Goal: Information Seeking & Learning: Check status

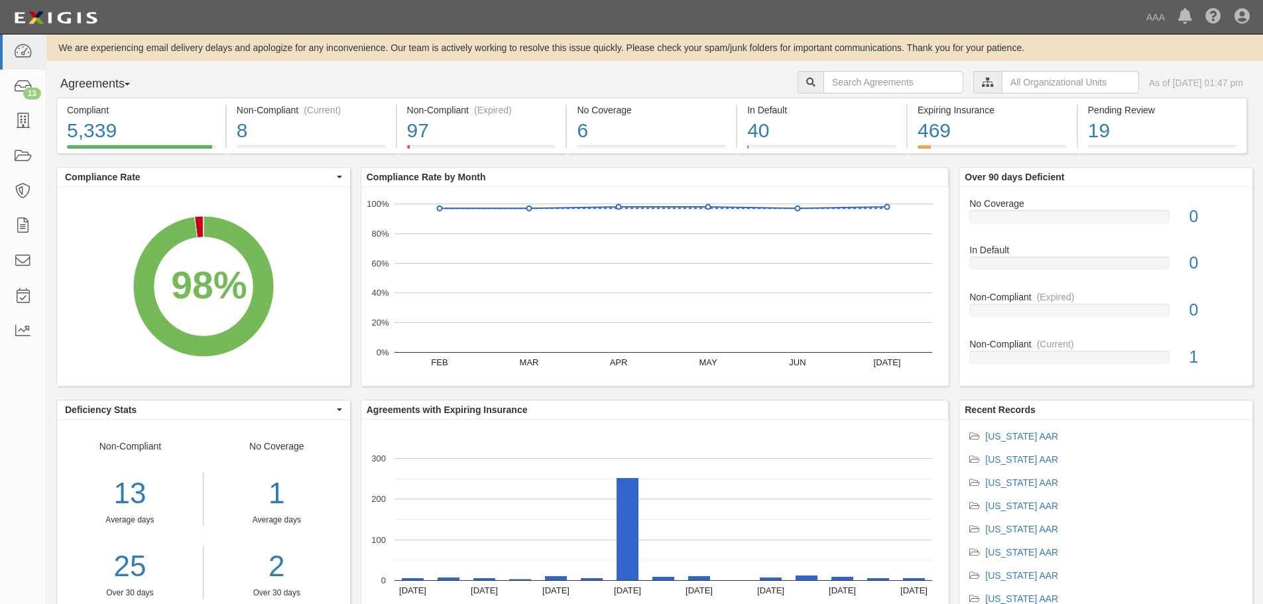
click at [831, 70] on div "We are experiencing email delivery delays and apologize for any inconvenience. …" at bounding box center [654, 342] width 1217 height 617
click at [824, 87] on input "text" at bounding box center [894, 82] width 140 height 23
type input "[PERSON_NAME]'s auto service"
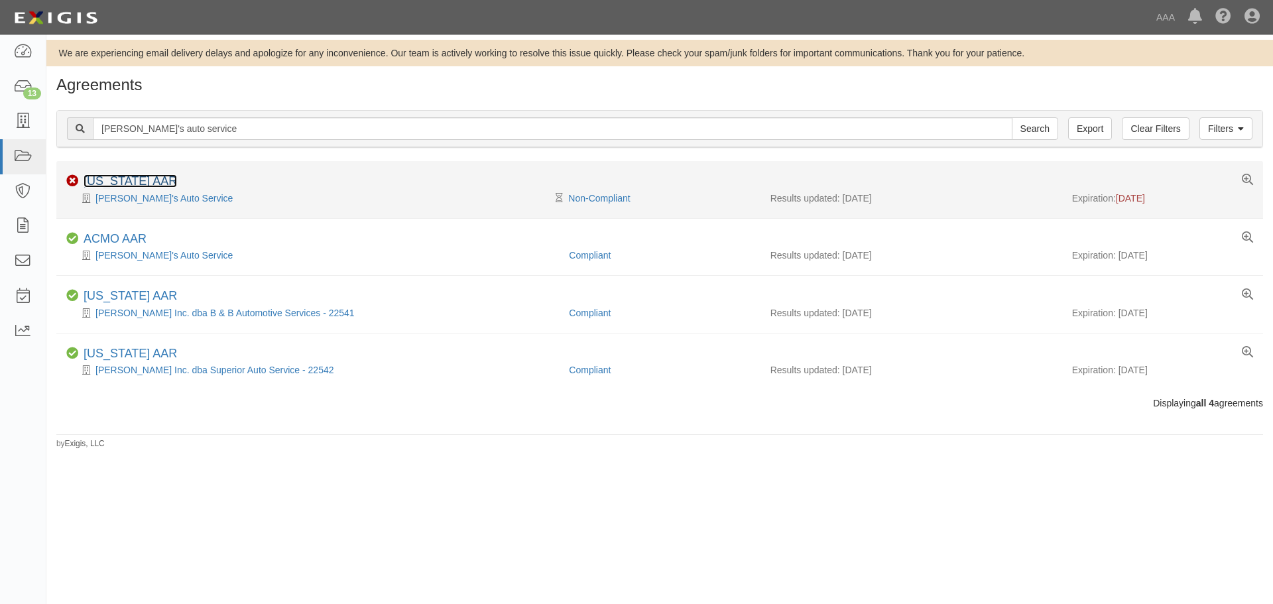
click at [125, 184] on link "[US_STATE] AAR" at bounding box center [130, 180] width 93 height 13
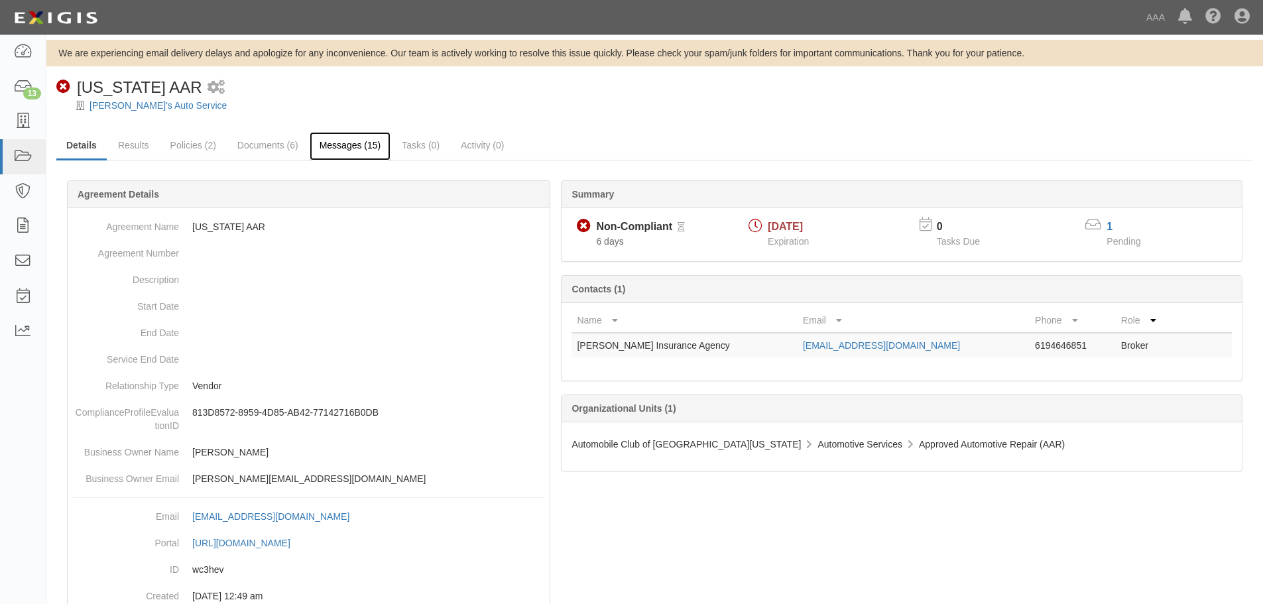
click at [339, 149] on link "Messages (15)" at bounding box center [351, 146] width 82 height 29
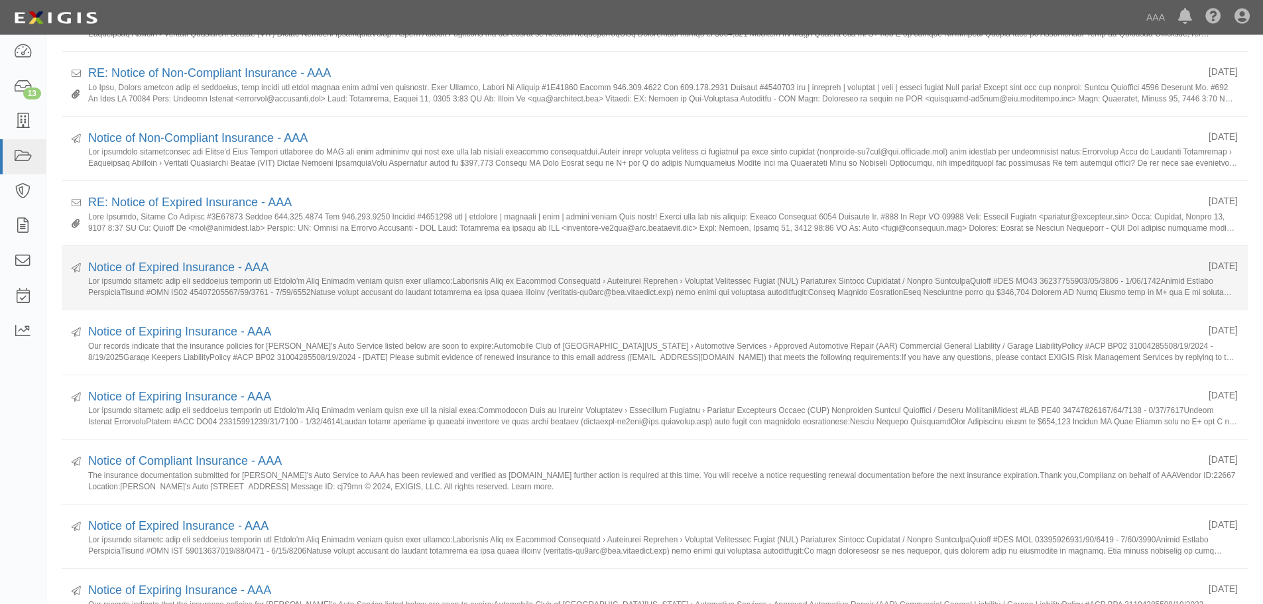
scroll to position [332, 0]
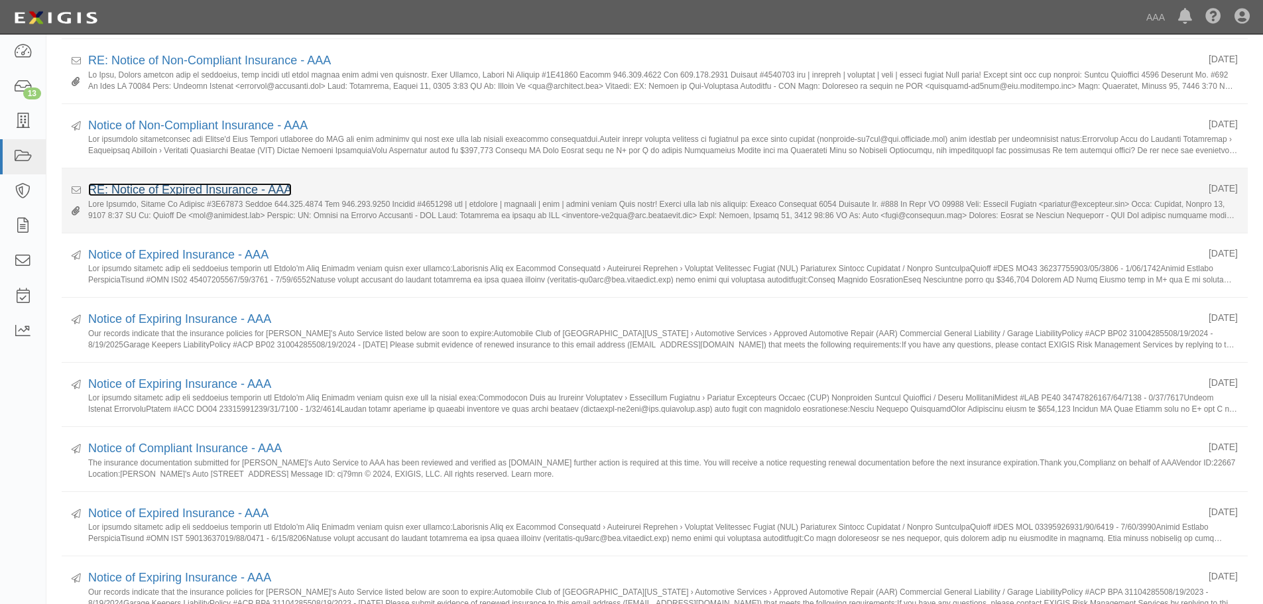
click at [170, 190] on link "RE: Notice of Expired Insurance - AAA" at bounding box center [190, 189] width 204 height 13
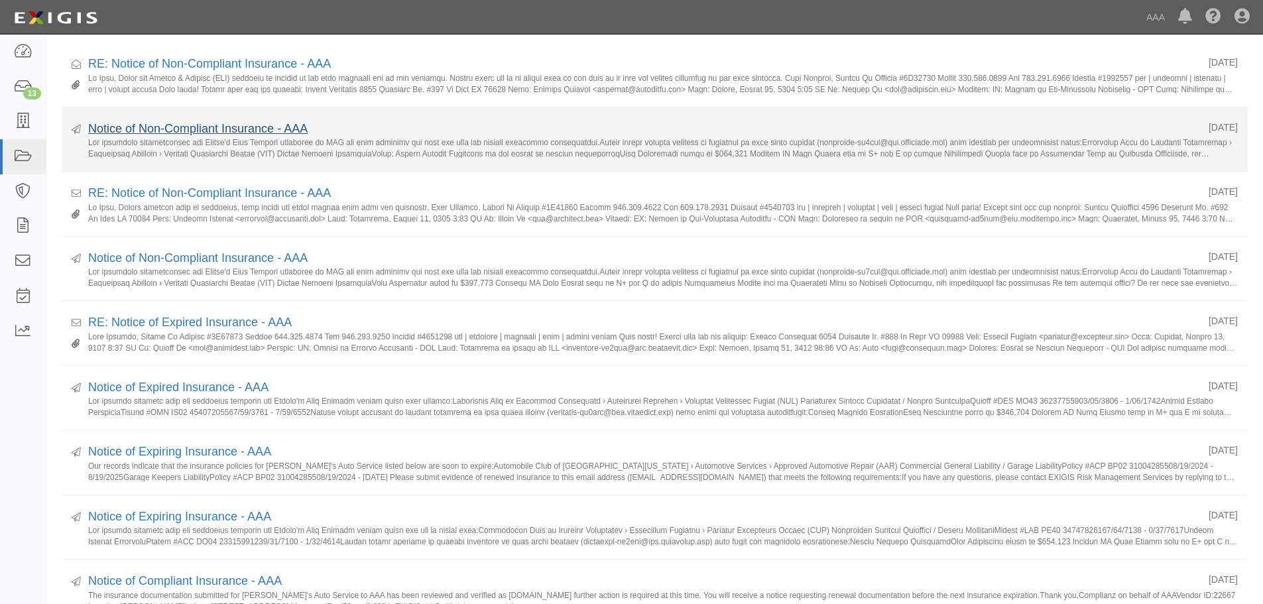
scroll to position [133, 0]
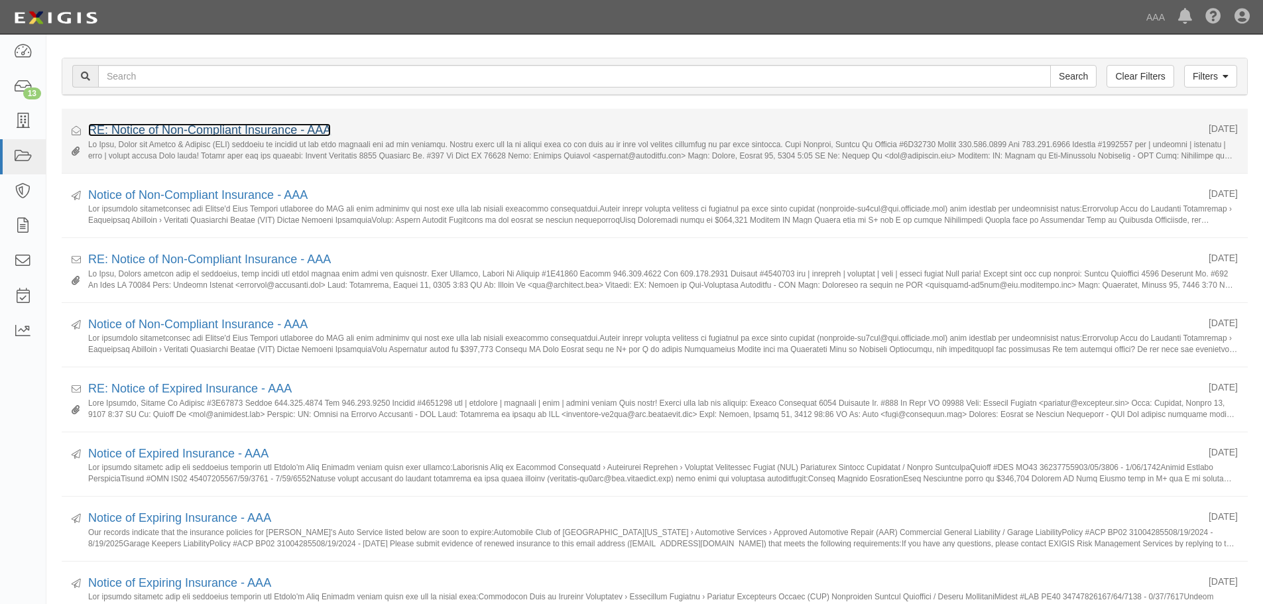
click at [188, 133] on link "RE: Notice of Non-Compliant Insurance - AAA" at bounding box center [209, 129] width 243 height 13
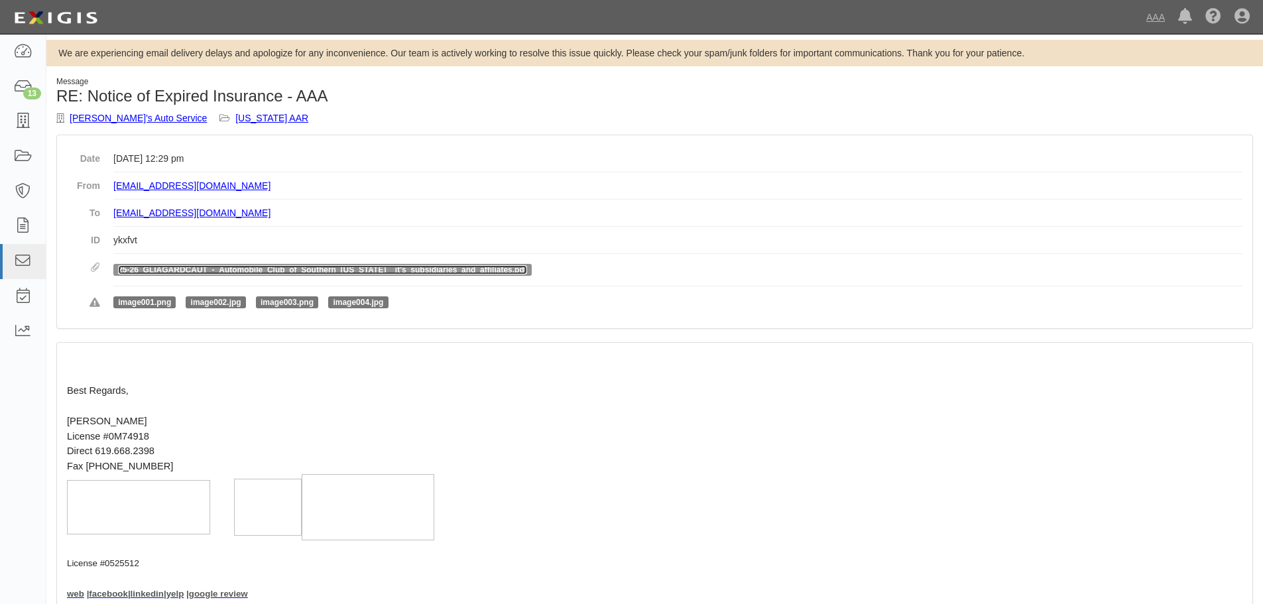
click at [162, 272] on link "25-26_GLIAGARDCAUT_-_Automobile_Club_of_Southern_[US_STATE]__it's_subsidiaries_…" at bounding box center [322, 269] width 409 height 9
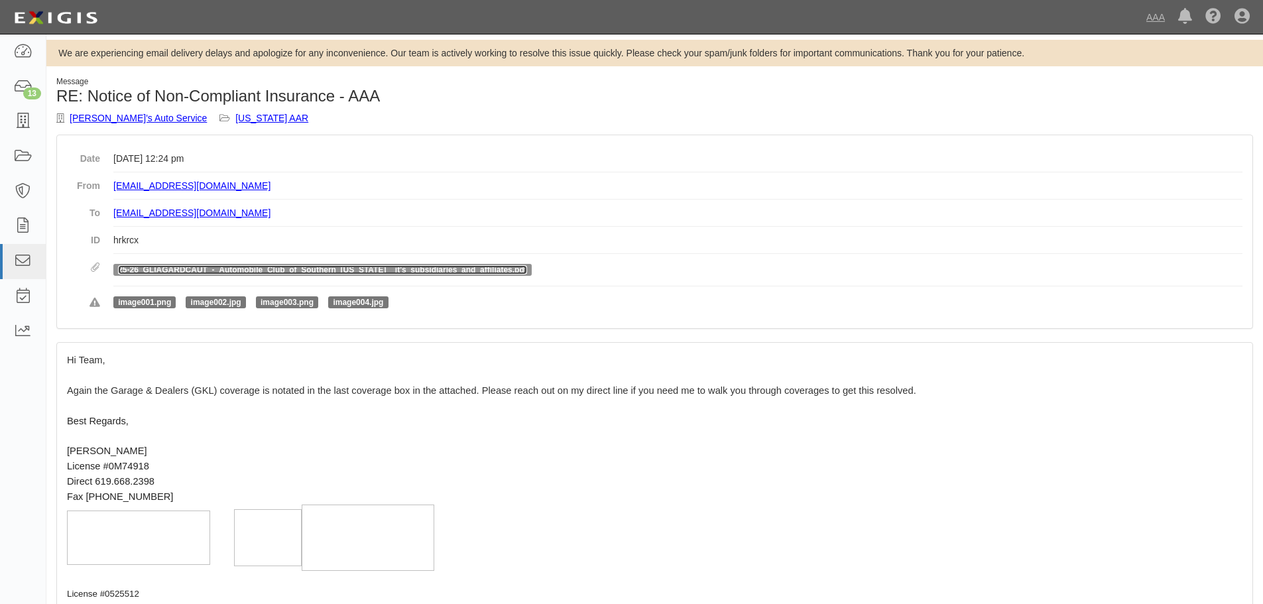
click at [136, 270] on link "25-26_GLIAGARDCAUT_-_Automobile_Club_of_Southern_[US_STATE]__it's_subsidiaries_…" at bounding box center [322, 269] width 409 height 9
